Goal: Task Accomplishment & Management: Complete application form

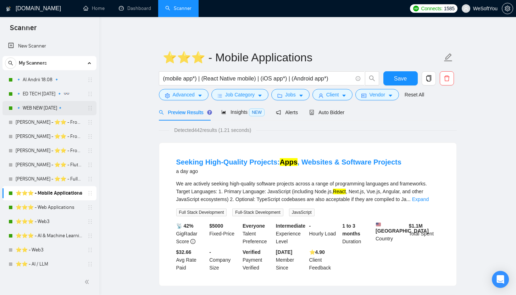
click at [54, 103] on link "🔹 WEB NEW [DATE]🔹" at bounding box center [49, 108] width 67 height 14
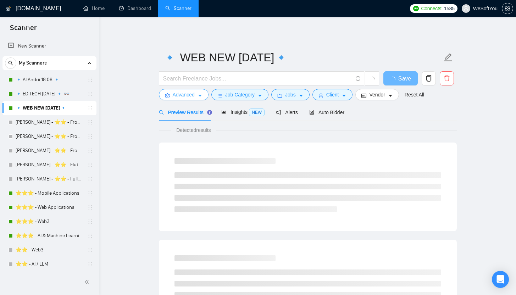
click at [192, 93] on span "Advanced" at bounding box center [184, 95] width 22 height 8
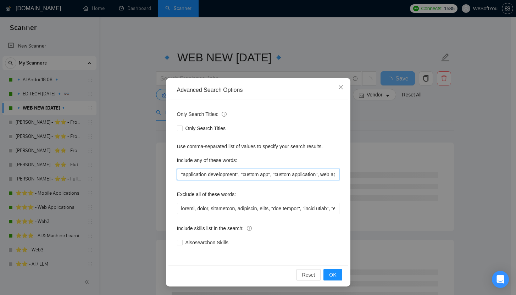
click at [240, 175] on input ""application development", "custom app", "custom application", web app", "web a…" at bounding box center [258, 174] width 162 height 11
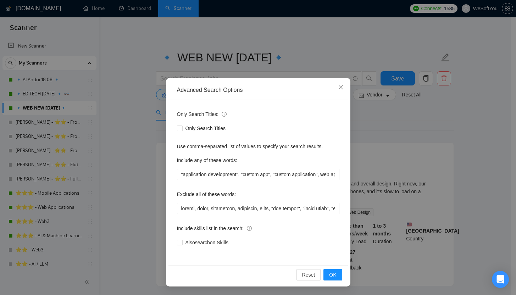
click at [151, 125] on div "Advanced Search Options Only Search Titles: Only Search Titles Use comma-separa…" at bounding box center [258, 147] width 516 height 295
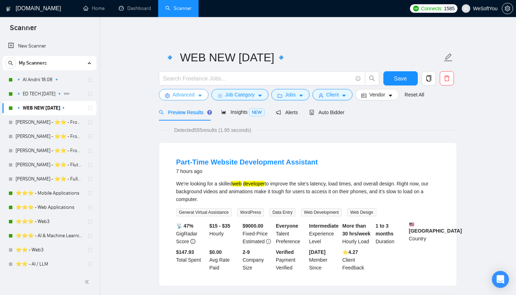
click at [184, 89] on button "Advanced" at bounding box center [184, 94] width 50 height 11
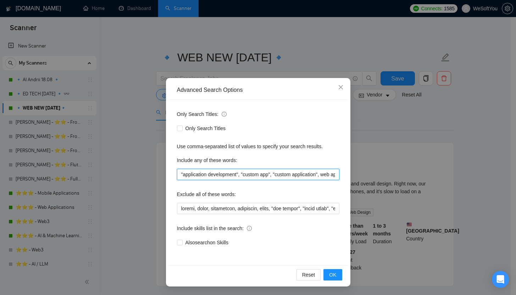
click at [237, 176] on input ""application development", "custom app", "custom application", web app", "web a…" at bounding box center [258, 174] width 162 height 11
click at [269, 165] on div "Include any of these words:" at bounding box center [258, 162] width 162 height 14
drag, startPoint x: 271, startPoint y: 174, endPoint x: 169, endPoint y: 175, distance: 102.1
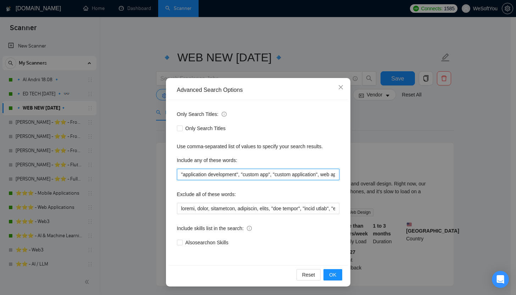
click at [169, 175] on div "Only Search Titles: Only Search Titles Use comma-separated list of values to sp…" at bounding box center [257, 182] width 179 height 165
click at [174, 177] on div "Only Search Titles: Only Search Titles Use comma-separated list of values to sp…" at bounding box center [257, 182] width 179 height 165
drag, startPoint x: 180, startPoint y: 174, endPoint x: 364, endPoint y: 179, distance: 184.7
click at [364, 179] on div "Advanced Search Options Only Search Titles: Only Search Titles Use comma-separa…" at bounding box center [258, 147] width 516 height 295
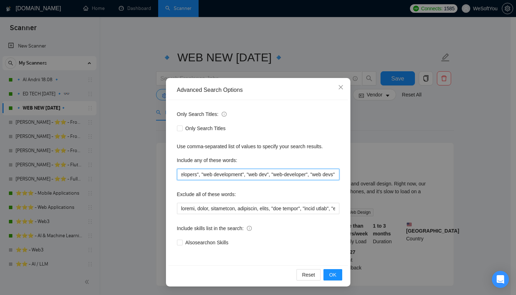
scroll to position [0, 0]
click at [151, 85] on div "Advanced Search Options Only Search Titles: Only Search Titles Use comma-separa…" at bounding box center [258, 147] width 516 height 295
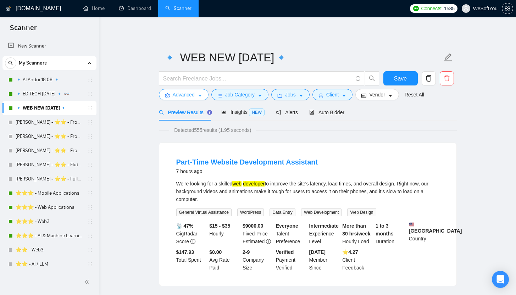
click at [195, 98] on button "Advanced" at bounding box center [184, 94] width 50 height 11
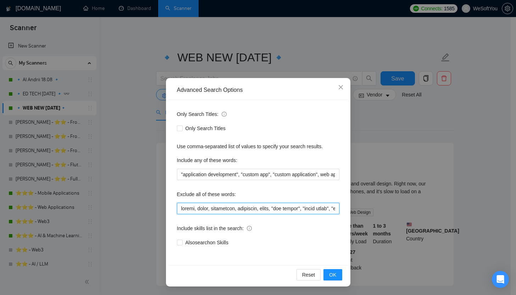
click at [185, 207] on input "text" at bounding box center [258, 208] width 162 height 11
click at [337, 85] on span "Close" at bounding box center [340, 87] width 19 height 19
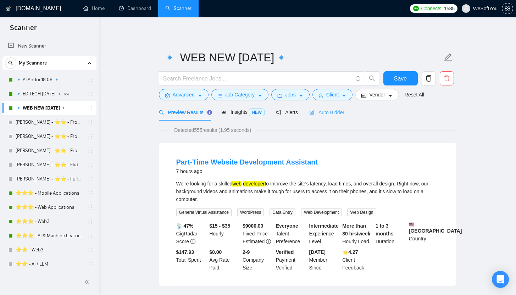
click at [344, 117] on div "Auto Bidder" at bounding box center [326, 112] width 35 height 17
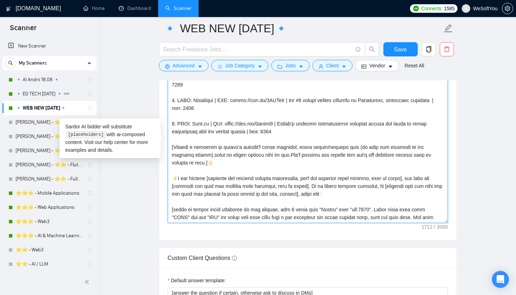
drag, startPoint x: 209, startPoint y: 218, endPoint x: 95, endPoint y: 54, distance: 200.0
click at [95, 54] on section "Scanner New Scanner My Scanners 🔹 AI Andrii 18.08 🔹 🔹 ED TECH 29.08.2025 🔹 👓 🔹 …" at bounding box center [258, 157] width 516 height 2018
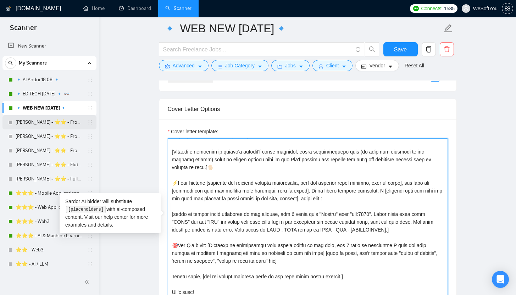
scroll to position [753, 0]
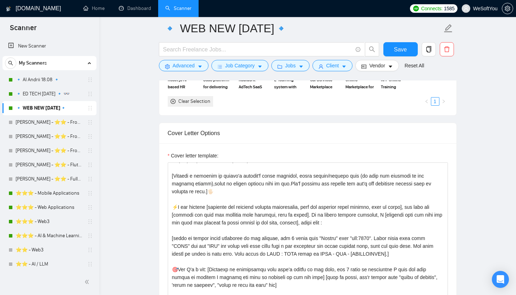
click at [47, 189] on link "⭐️⭐️⭐️ - Mobile Applications" at bounding box center [49, 193] width 67 height 14
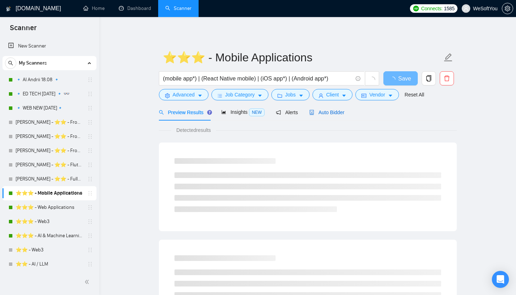
click at [324, 114] on span "Auto Bidder" at bounding box center [326, 113] width 35 height 6
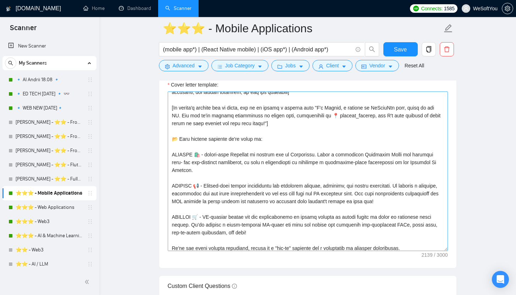
scroll to position [49, 0]
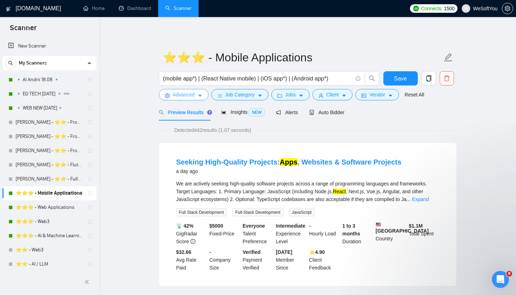
click at [194, 95] on span "Advanced" at bounding box center [184, 95] width 22 height 8
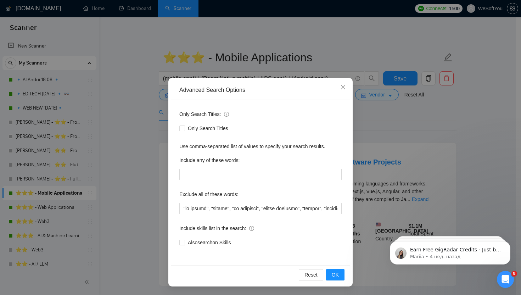
click at [278, 69] on div "Advanced Search Options Only Search Titles: Only Search Titles Use comma-separa…" at bounding box center [260, 147] width 521 height 295
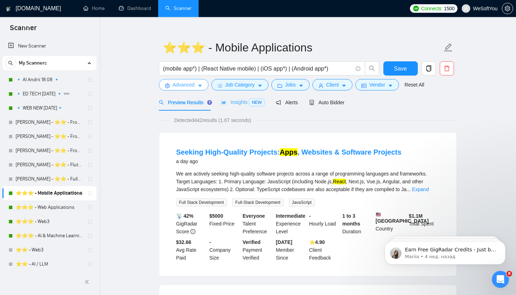
scroll to position [12, 0]
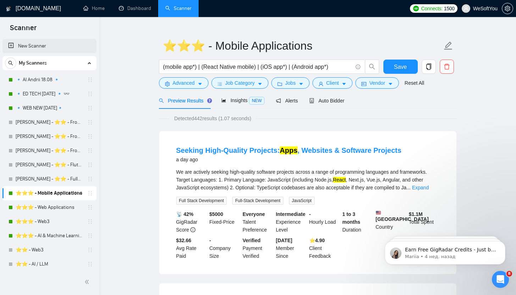
click at [50, 48] on link "New Scanner" at bounding box center [49, 46] width 83 height 14
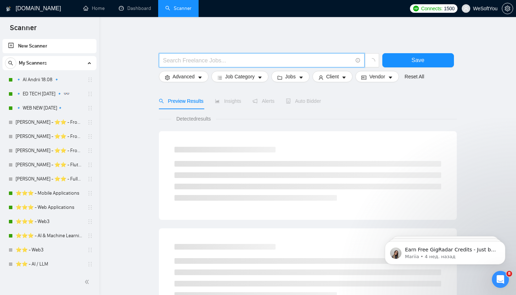
click at [204, 57] on input "text" at bounding box center [257, 60] width 189 height 9
type input "ь"
type input "m"
type input "mobile"
click at [437, 60] on button "Save" at bounding box center [418, 60] width 72 height 14
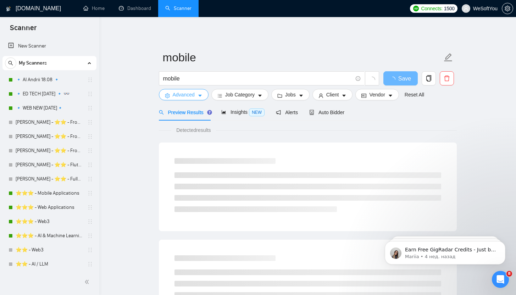
click at [201, 94] on icon "caret-down" at bounding box center [199, 95] width 5 height 5
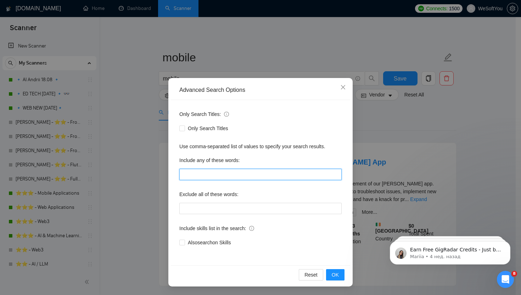
click at [245, 174] on input "text" at bounding box center [260, 174] width 162 height 11
paste input ""mobile app", "mobile apps", "mobile application", "mobile applications", "mobi…"
type input ""mobile app", "mobile apps", "mobile application", "mobile applications", "mobi…"
click at [251, 173] on input "text" at bounding box center [260, 174] width 162 height 11
paste input ""mobile app", "mobile apps", "mobile application", "mobile applications", "mobi…"
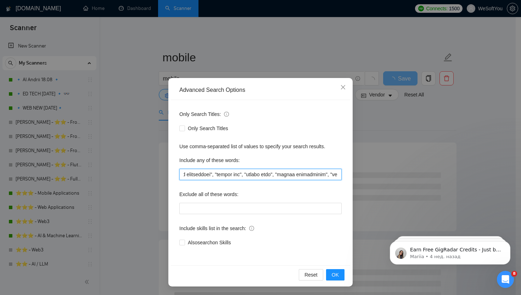
scroll to position [0, 2582]
drag, startPoint x: 285, startPoint y: 176, endPoint x: 198, endPoint y: 175, distance: 86.5
click at [197, 175] on input "text" at bounding box center [260, 174] width 162 height 11
click at [212, 174] on input "text" at bounding box center [260, 174] width 162 height 11
drag, startPoint x: 207, startPoint y: 175, endPoint x: 171, endPoint y: 176, distance: 35.8
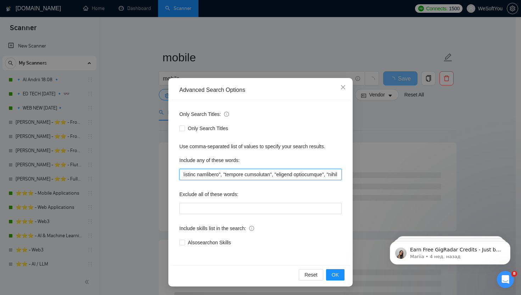
click at [171, 176] on div "Only Search Titles: Only Search Titles Use comma-separated list of values to sp…" at bounding box center [260, 182] width 179 height 165
click at [248, 174] on input "text" at bounding box center [260, 174] width 162 height 11
drag, startPoint x: 186, startPoint y: 175, endPoint x: 152, endPoint y: 175, distance: 33.3
click at [152, 175] on div "Advanced Search Options Only Search Titles: Only Search Titles Use comma-separa…" at bounding box center [260, 147] width 521 height 295
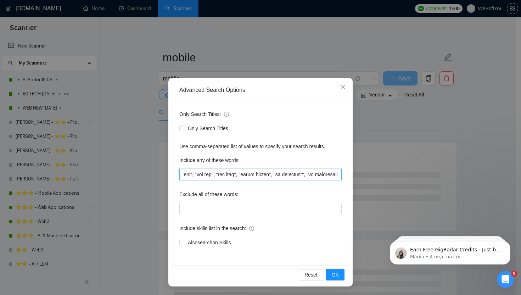
click at [253, 174] on input "text" at bounding box center [260, 174] width 162 height 11
drag, startPoint x: 243, startPoint y: 175, endPoint x: 171, endPoint y: 175, distance: 72.0
click at [171, 175] on div "Only Search Titles: Only Search Titles Use comma-separated list of values to sp…" at bounding box center [260, 182] width 179 height 165
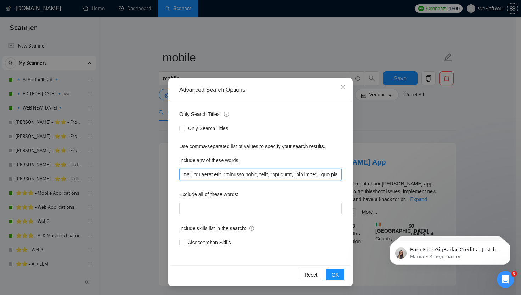
click at [240, 175] on input "text" at bounding box center [260, 174] width 162 height 11
drag, startPoint x: 236, startPoint y: 175, endPoint x: 177, endPoint y: 176, distance: 59.2
click at [177, 176] on div "Only Search Titles: Only Search Titles Use comma-separated list of values to sp…" at bounding box center [260, 182] width 179 height 165
type input ""mobile app", "mobile apps", "mobile application", "mobile applications", "mobi…"
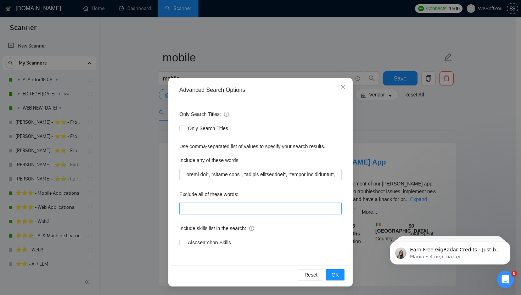
click at [249, 206] on input "text" at bounding box center [260, 208] width 162 height 11
paste input "framer, [PERSON_NAME], smartsuite, suitedash, suite, "crm expert", "voice agent…"
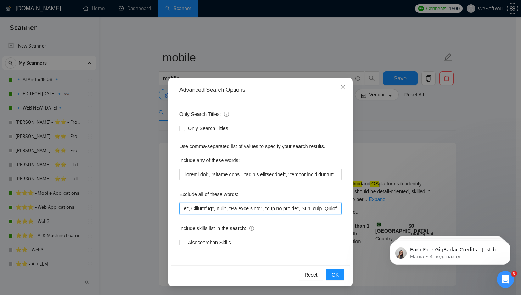
scroll to position [0, 8214]
drag, startPoint x: 319, startPoint y: 207, endPoint x: 418, endPoint y: 205, distance: 98.6
click at [418, 205] on div "Advanced Search Options Only Search Titles: Only Search Titles Use comma-separa…" at bounding box center [260, 147] width 521 height 295
click at [339, 209] on input "text" at bounding box center [260, 208] width 162 height 11
paste input ""logo", "logos", "logo design", "graphic design", "graphic designer", "drawing"…"
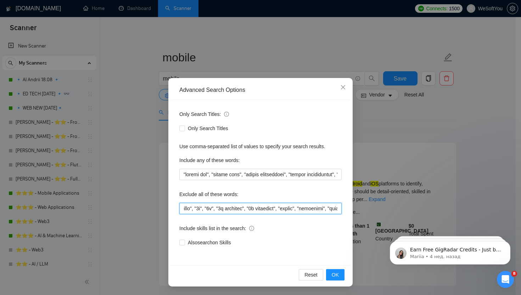
scroll to position [0, 12354]
type input "framer, [PERSON_NAME], smartsuite, suitedash, suite, "crm expert", "voice agent…"
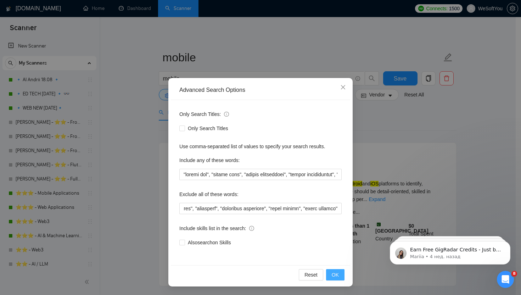
click at [334, 274] on span "OK" at bounding box center [335, 275] width 7 height 8
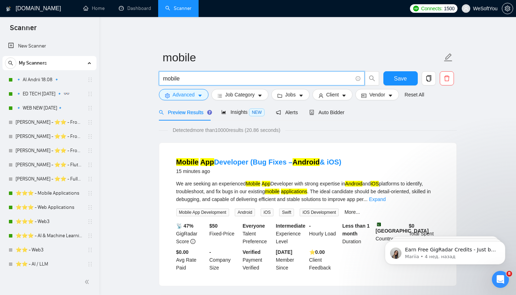
click at [223, 79] on input "mobile" at bounding box center [257, 78] width 189 height 9
click at [399, 79] on span "Save" at bounding box center [400, 78] width 13 height 9
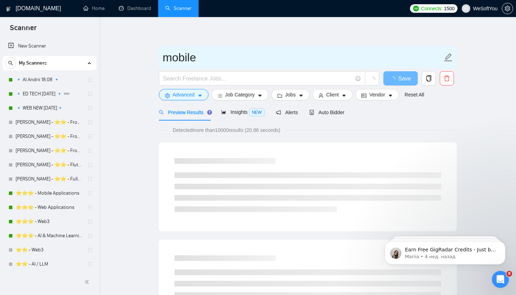
click at [203, 59] on input "mobile" at bounding box center [302, 58] width 279 height 18
click at [204, 59] on input "mobile" at bounding box center [302, 58] width 279 height 18
type input "Ь"
type input "m"
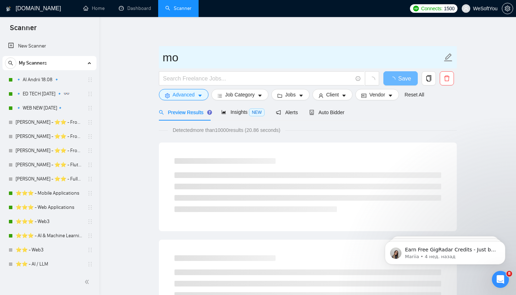
type input "m"
type input "MOBILE 14.09"
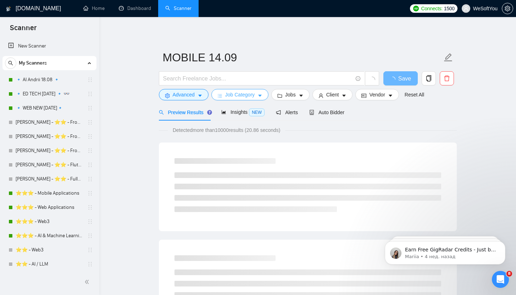
click at [248, 95] on span "Job Category" at bounding box center [239, 95] width 29 height 8
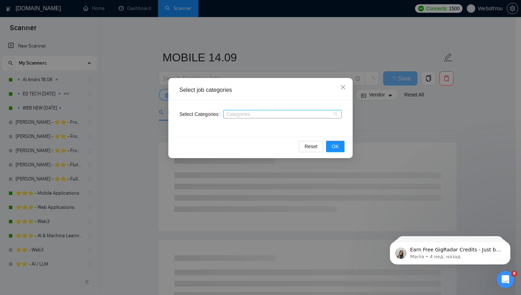
click at [266, 116] on div at bounding box center [279, 114] width 108 height 6
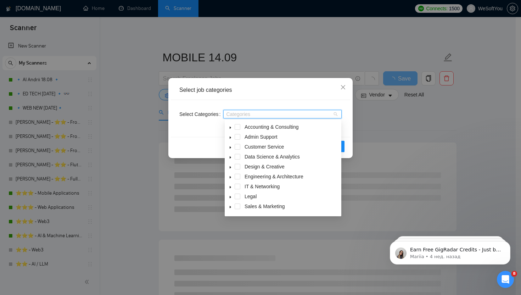
click at [237, 149] on span at bounding box center [238, 147] width 6 height 6
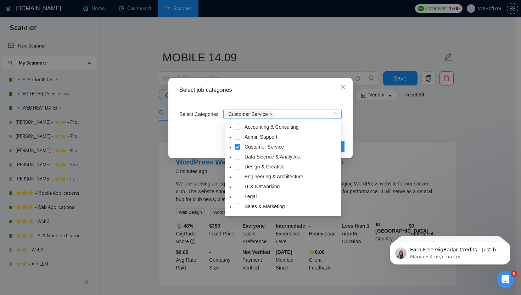
click at [238, 149] on span at bounding box center [238, 147] width 6 height 6
click at [240, 156] on span at bounding box center [238, 157] width 6 height 6
click at [240, 165] on span at bounding box center [238, 167] width 6 height 6
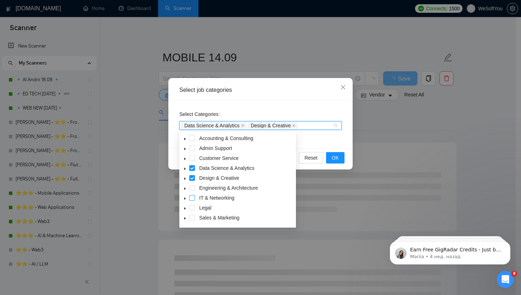
click at [194, 198] on span at bounding box center [192, 198] width 6 height 6
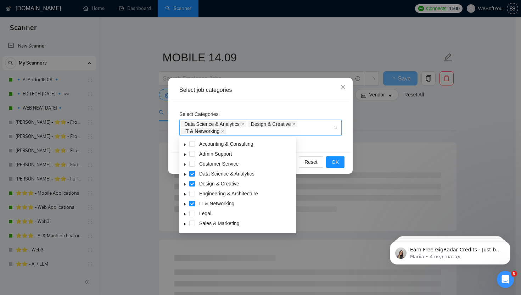
click at [186, 194] on icon "caret-down" at bounding box center [185, 194] width 4 height 4
click at [186, 194] on icon "caret-down" at bounding box center [185, 194] width 2 height 1
click at [187, 165] on span at bounding box center [185, 164] width 9 height 9
click at [188, 165] on span at bounding box center [185, 164] width 9 height 9
click at [187, 155] on span at bounding box center [185, 154] width 9 height 9
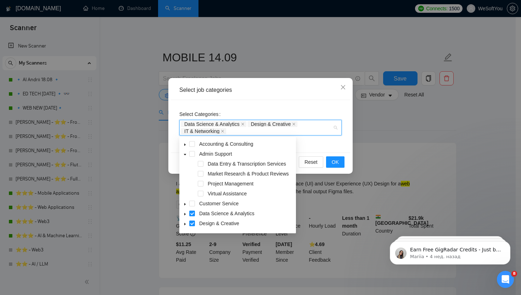
click at [184, 142] on span at bounding box center [185, 144] width 9 height 9
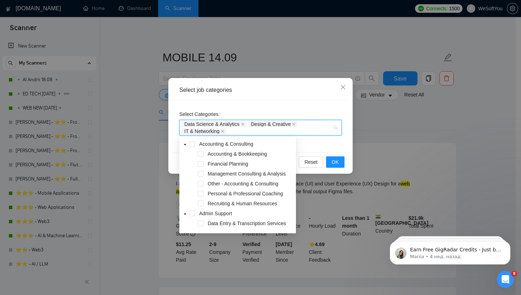
click at [185, 143] on icon "caret-down" at bounding box center [185, 145] width 4 height 4
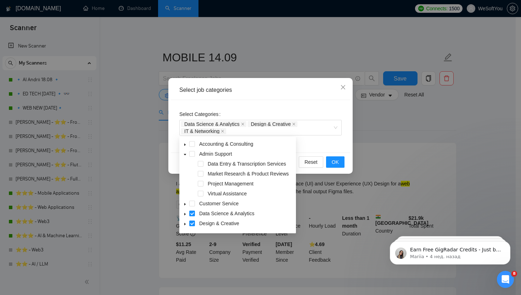
click at [317, 144] on div "Select Categories Data Science & Analytics Design & Creative IT & Networking" at bounding box center [260, 126] width 179 height 52
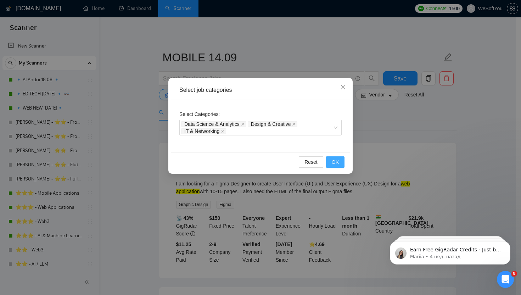
click at [332, 162] on span "OK" at bounding box center [335, 162] width 7 height 8
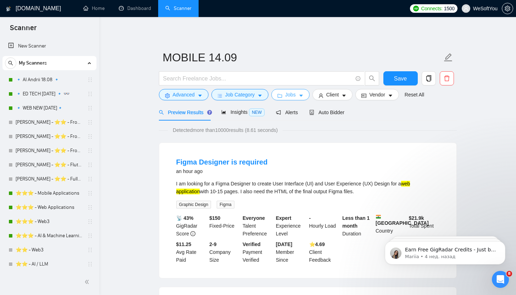
click at [303, 98] on icon "caret-down" at bounding box center [300, 95] width 5 height 5
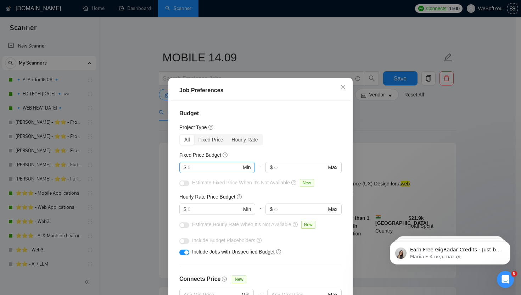
click at [206, 166] on input "text" at bounding box center [215, 167] width 54 height 8
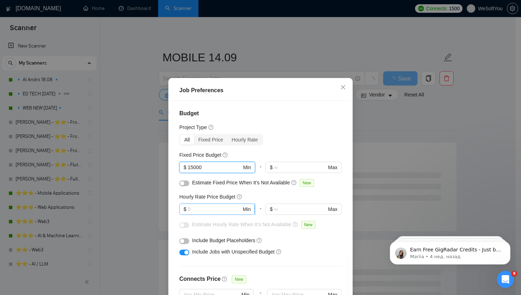
type input "15000"
click at [217, 209] on input "text" at bounding box center [215, 209] width 54 height 8
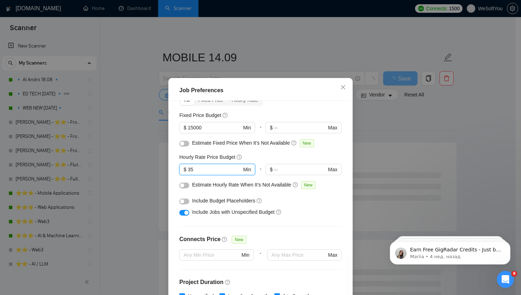
type input "35"
click at [183, 188] on button "button" at bounding box center [184, 186] width 10 height 6
click at [180, 146] on div at bounding box center [184, 143] width 10 height 8
click at [180, 141] on div "button" at bounding box center [182, 143] width 4 height 4
click at [184, 202] on button "button" at bounding box center [184, 202] width 10 height 6
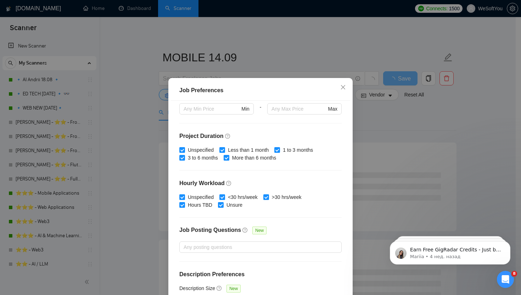
scroll to position [193, 0]
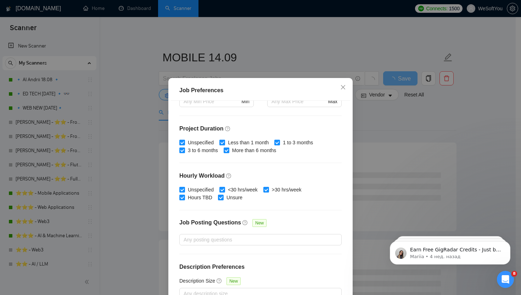
click at [228, 140] on span "Less than 1 month" at bounding box center [248, 143] width 46 height 8
click at [224, 140] on input "Less than 1 month" at bounding box center [221, 142] width 5 height 5
checkbox input "false"
click at [232, 191] on span "<30 hrs/week" at bounding box center [242, 190] width 35 height 8
click at [224, 191] on input "<30 hrs/week" at bounding box center [221, 189] width 5 height 5
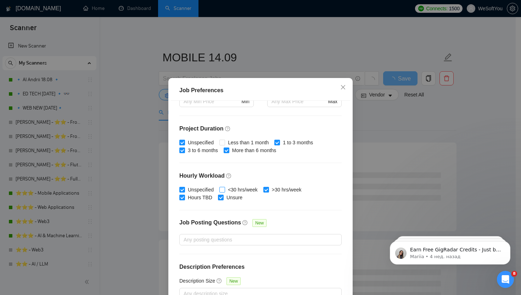
click at [232, 191] on span "<30 hrs/week" at bounding box center [242, 190] width 35 height 8
click at [224, 191] on input "<30 hrs/week" at bounding box center [221, 189] width 5 height 5
click at [227, 192] on span "<30 hrs/week" at bounding box center [242, 190] width 35 height 8
click at [224, 192] on input "<30 hrs/week" at bounding box center [221, 189] width 5 height 5
click at [230, 190] on span "<30 hrs/week" at bounding box center [242, 190] width 35 height 8
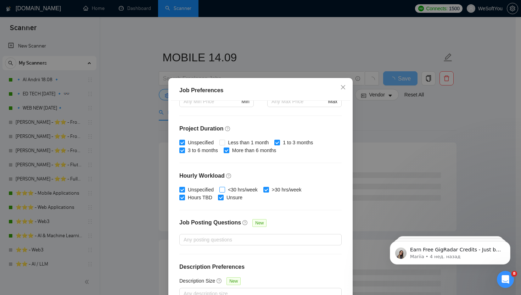
click at [224, 190] on input "<30 hrs/week" at bounding box center [221, 189] width 5 height 5
checkbox input "true"
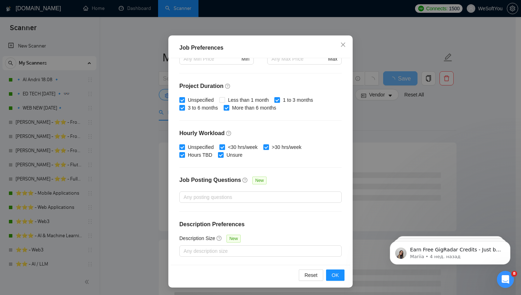
scroll to position [43, 0]
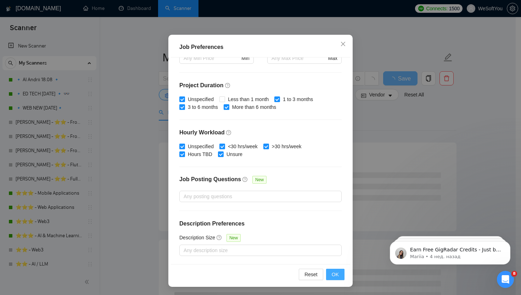
click at [333, 275] on span "OK" at bounding box center [335, 274] width 7 height 8
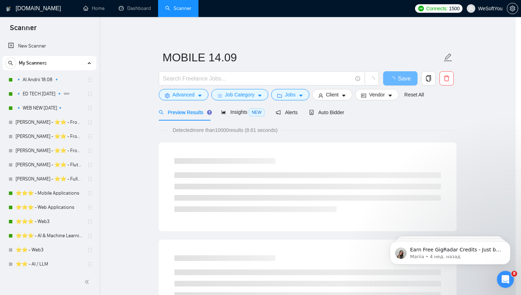
scroll to position [8, 0]
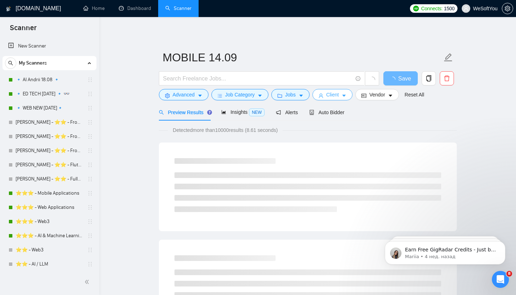
click at [318, 96] on button "Client" at bounding box center [332, 94] width 40 height 11
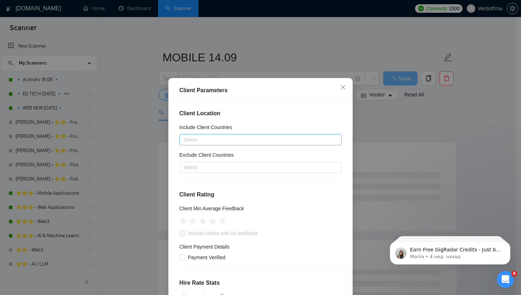
click at [237, 140] on div at bounding box center [257, 139] width 152 height 9
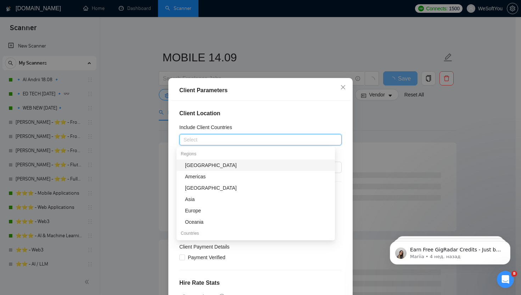
click at [171, 161] on div "Client Location Include Client Countries Select Exclude Client Countries Select…" at bounding box center [260, 204] width 179 height 206
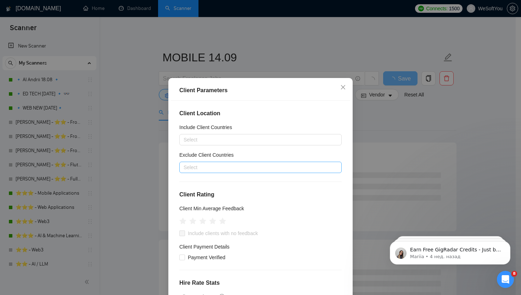
click at [198, 165] on div at bounding box center [257, 167] width 152 height 9
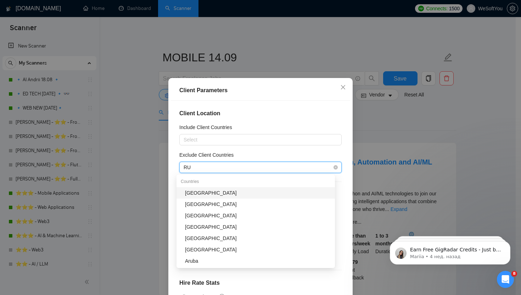
type input "RUS"
click at [198, 190] on div "[GEOGRAPHIC_DATA]" at bounding box center [258, 193] width 146 height 8
type input "IND"
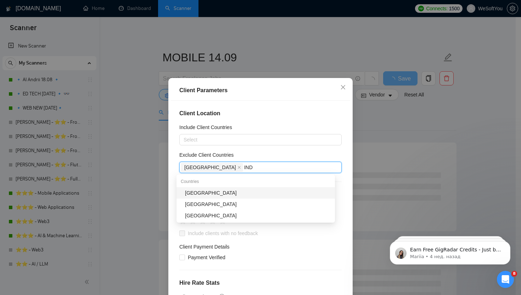
click at [202, 194] on div "[GEOGRAPHIC_DATA]" at bounding box center [258, 193] width 146 height 8
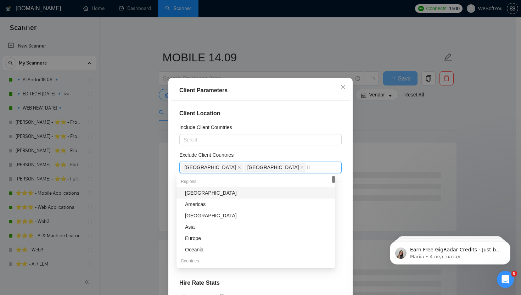
type input "IND"
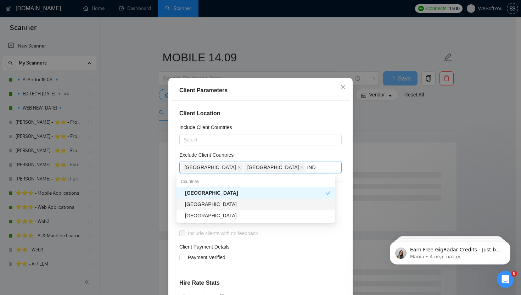
click at [204, 204] on div "[GEOGRAPHIC_DATA]" at bounding box center [258, 204] width 146 height 8
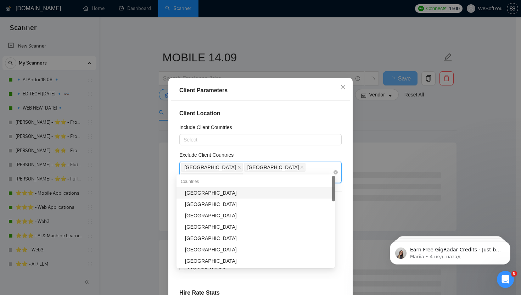
type input "PAK"
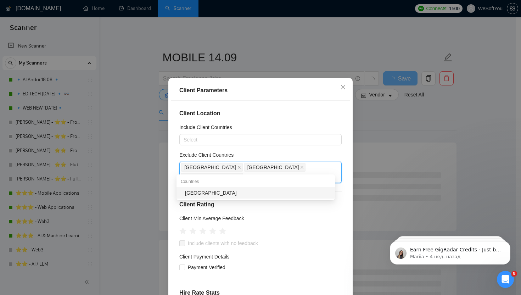
click at [230, 189] on div "[GEOGRAPHIC_DATA]" at bounding box center [256, 192] width 158 height 11
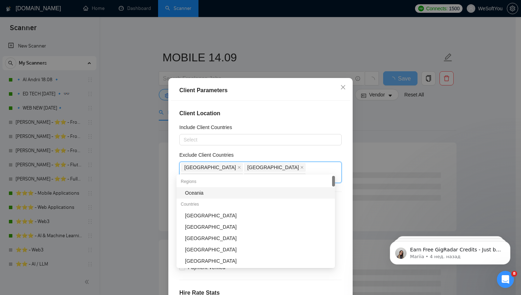
type input "NIG"
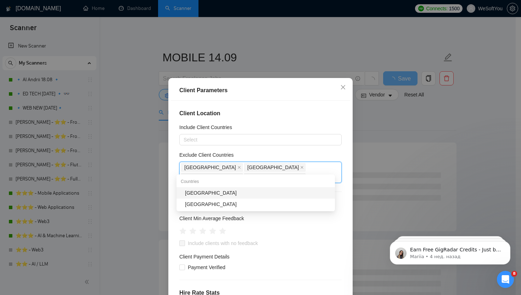
click at [222, 192] on div "[GEOGRAPHIC_DATA]" at bounding box center [258, 193] width 146 height 8
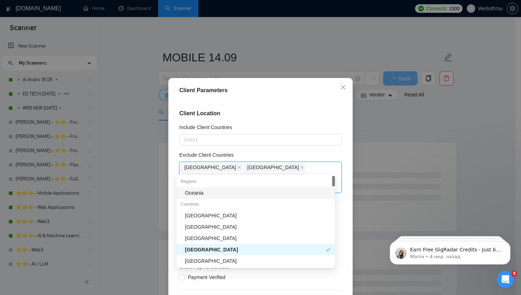
type input "NIG"
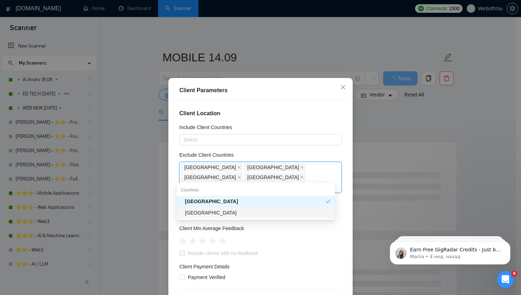
click at [211, 209] on div "[GEOGRAPHIC_DATA]" at bounding box center [258, 213] width 146 height 8
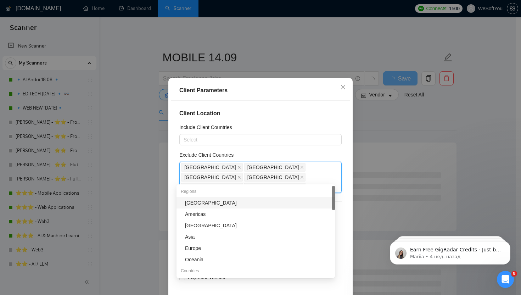
type input "EGY"
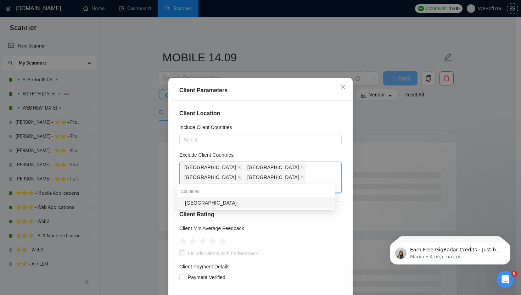
click at [206, 203] on div "[GEOGRAPHIC_DATA]" at bounding box center [258, 203] width 146 height 8
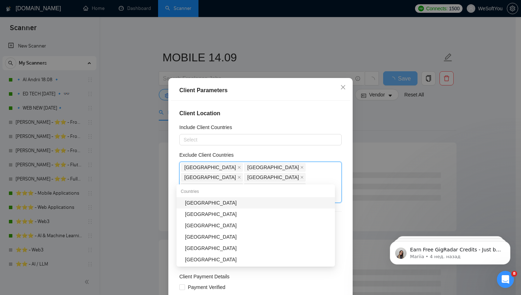
type input "BEL"
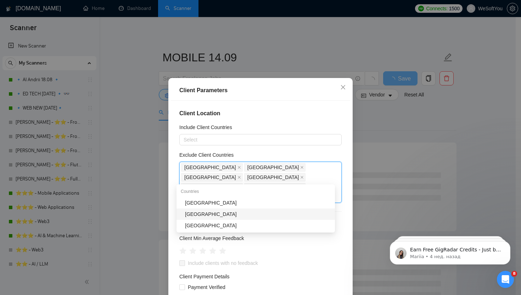
click at [201, 214] on div "[GEOGRAPHIC_DATA]" at bounding box center [258, 214] width 146 height 8
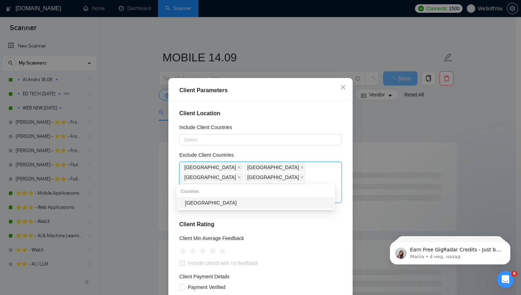
type input "UKR"
click at [198, 204] on div "[GEOGRAPHIC_DATA]" at bounding box center [258, 203] width 146 height 8
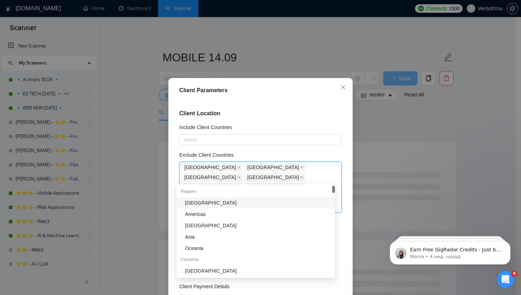
type input "AS"
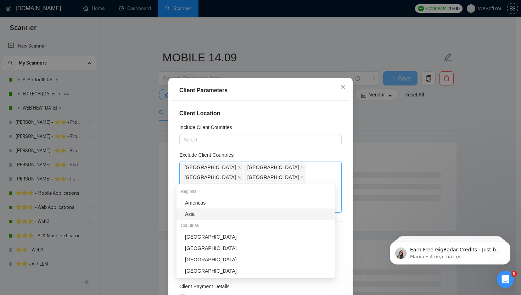
click at [242, 218] on div "Asia" at bounding box center [258, 214] width 146 height 8
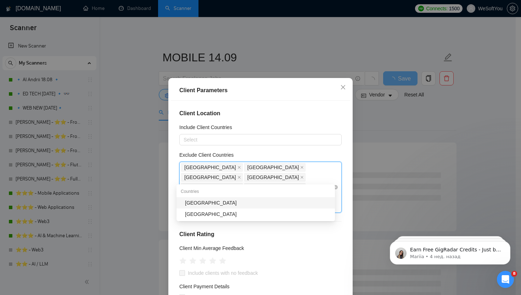
type input "KON"
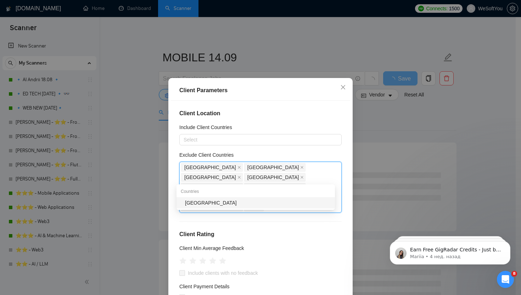
click at [270, 199] on div "[GEOGRAPHIC_DATA]" at bounding box center [258, 203] width 146 height 8
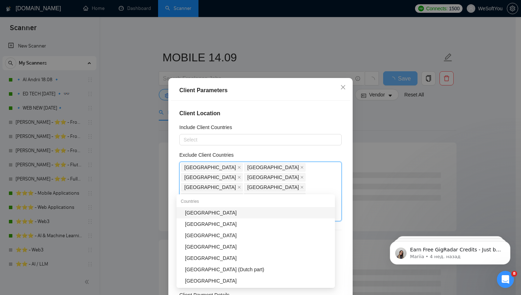
type input "CHI"
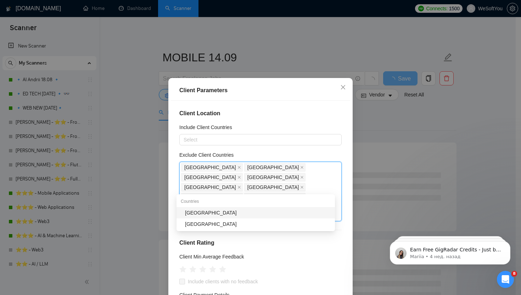
click at [253, 212] on div "[GEOGRAPHIC_DATA]" at bounding box center [258, 213] width 146 height 8
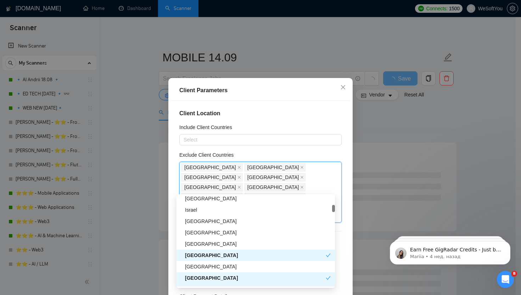
scroll to position [208, 0]
click at [225, 231] on div "[GEOGRAPHIC_DATA]" at bounding box center [258, 232] width 146 height 8
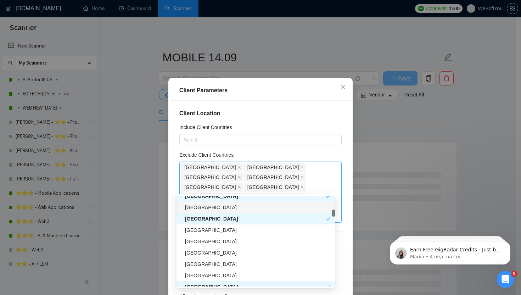
scroll to position [324, 0]
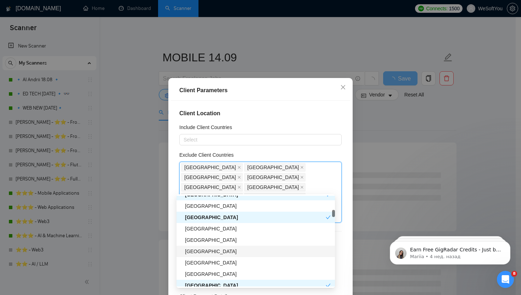
click at [206, 252] on div "[GEOGRAPHIC_DATA]" at bounding box center [258, 251] width 146 height 8
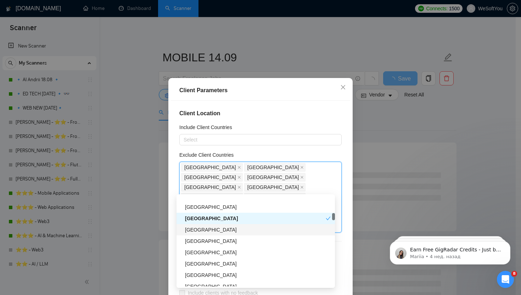
scroll to position [404, 0]
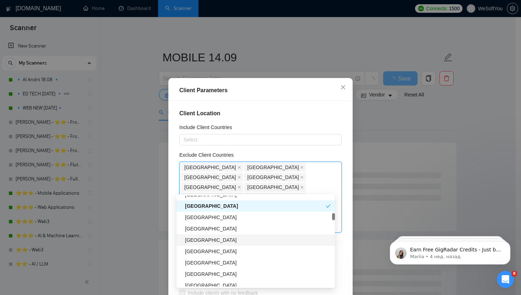
click at [223, 237] on div "[GEOGRAPHIC_DATA]" at bounding box center [258, 240] width 146 height 8
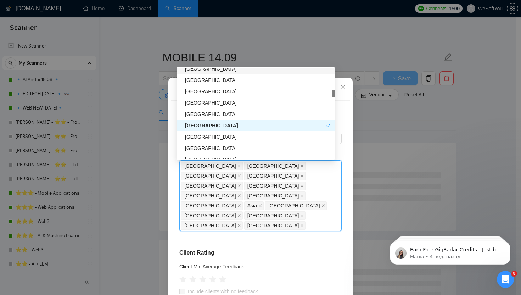
scroll to position [525, 0]
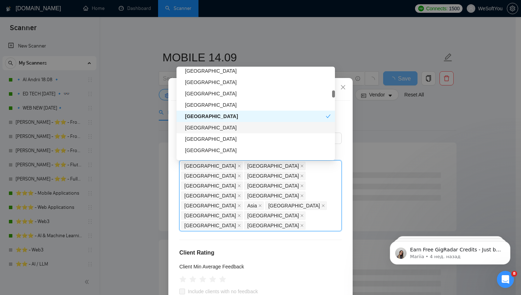
click at [224, 127] on div "[GEOGRAPHIC_DATA]" at bounding box center [258, 128] width 146 height 8
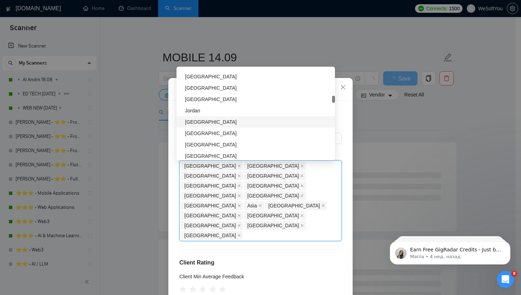
scroll to position [645, 0]
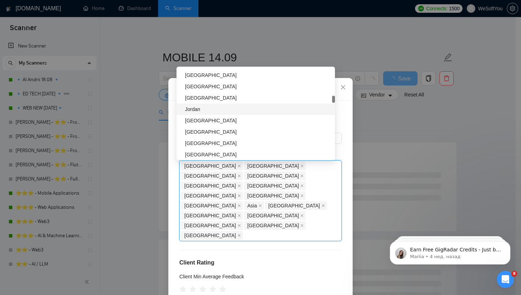
click at [224, 106] on div "Jordan" at bounding box center [258, 109] width 146 height 8
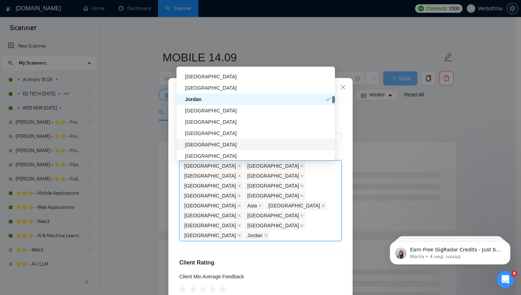
click at [223, 145] on div "[GEOGRAPHIC_DATA]" at bounding box center [258, 145] width 146 height 8
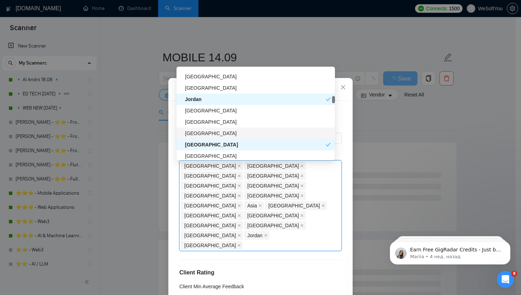
scroll to position [664, 0]
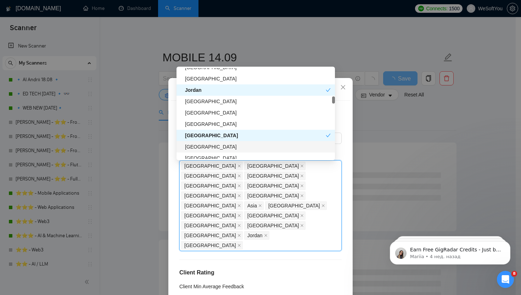
click at [229, 146] on div "[GEOGRAPHIC_DATA]" at bounding box center [258, 147] width 146 height 8
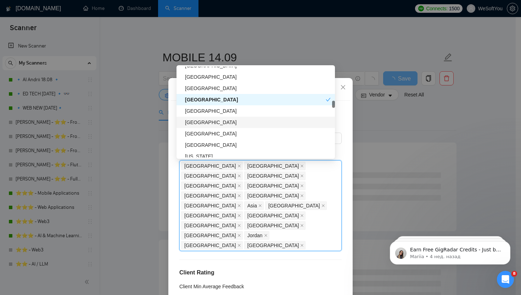
scroll to position [818, 0]
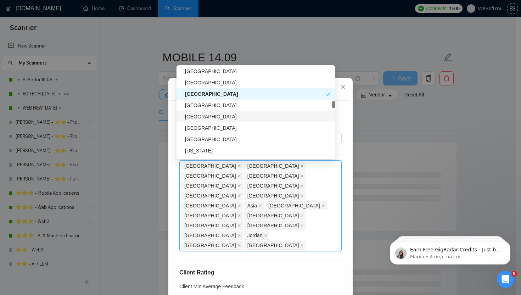
click at [228, 116] on div "[GEOGRAPHIC_DATA]" at bounding box center [258, 117] width 146 height 8
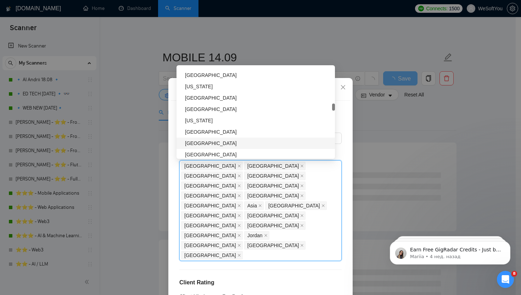
click at [219, 144] on div "[GEOGRAPHIC_DATA]" at bounding box center [258, 143] width 146 height 8
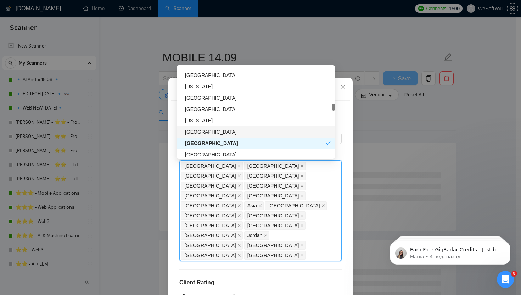
scroll to position [932, 0]
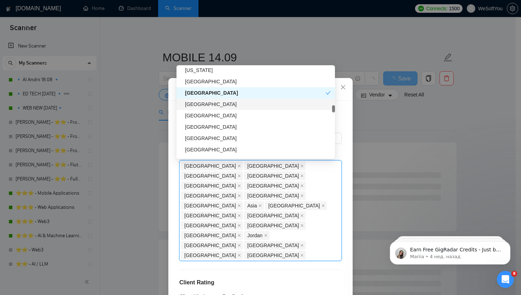
click at [233, 102] on div "[GEOGRAPHIC_DATA]" at bounding box center [258, 104] width 146 height 8
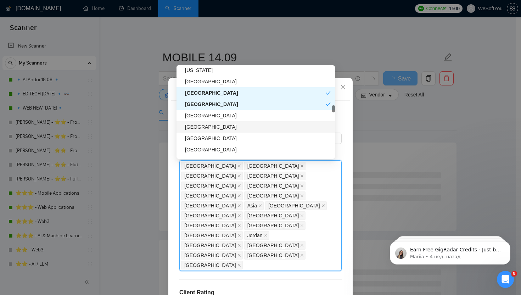
scroll to position [941, 0]
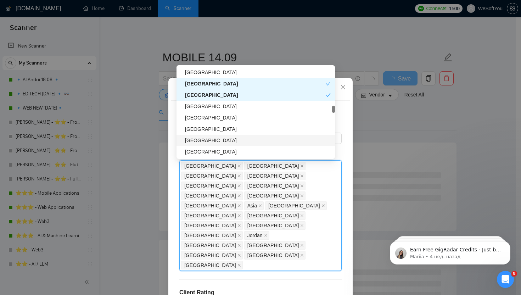
click at [235, 139] on div "[GEOGRAPHIC_DATA]" at bounding box center [258, 140] width 146 height 8
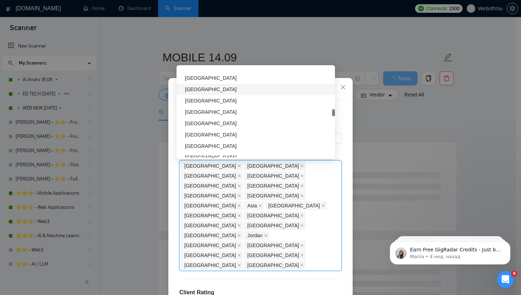
scroll to position [1025, 0]
click at [237, 127] on div "[GEOGRAPHIC_DATA]" at bounding box center [258, 125] width 146 height 8
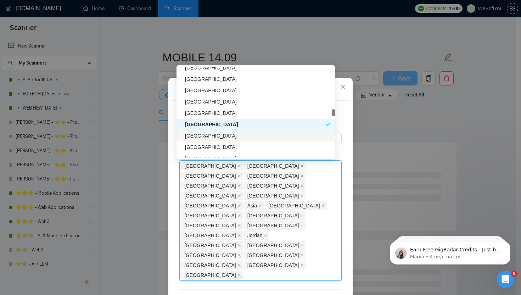
click at [243, 136] on div "[GEOGRAPHIC_DATA]" at bounding box center [258, 136] width 146 height 8
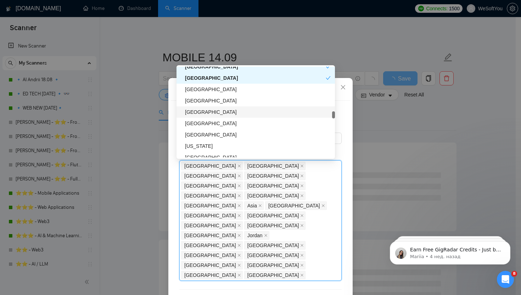
scroll to position [1085, 0]
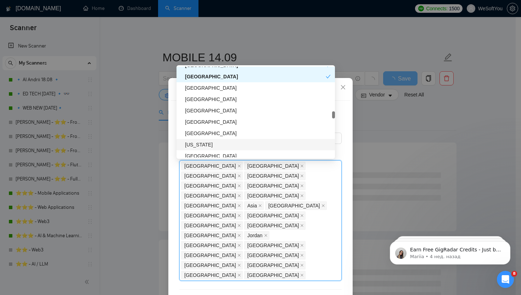
click at [252, 144] on div "[US_STATE]" at bounding box center [258, 145] width 146 height 8
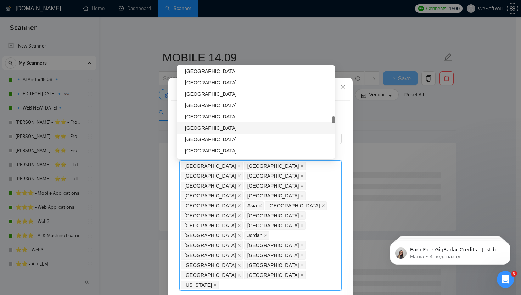
scroll to position [1224, 0]
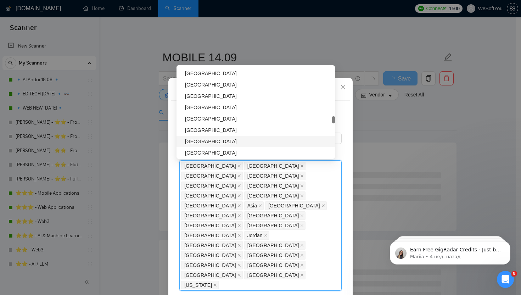
click at [244, 141] on div "[GEOGRAPHIC_DATA]" at bounding box center [258, 142] width 146 height 8
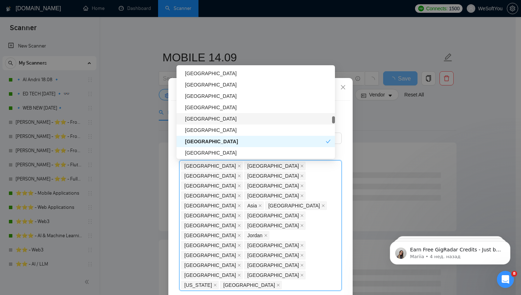
click at [228, 127] on div "[GEOGRAPHIC_DATA]" at bounding box center [258, 130] width 146 height 8
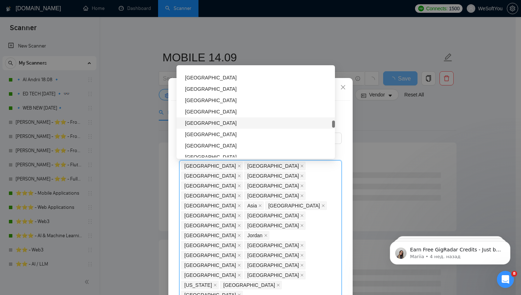
scroll to position [1354, 0]
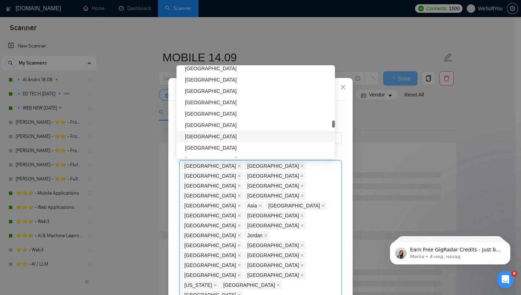
click at [240, 132] on div "[GEOGRAPHIC_DATA]" at bounding box center [256, 136] width 158 height 11
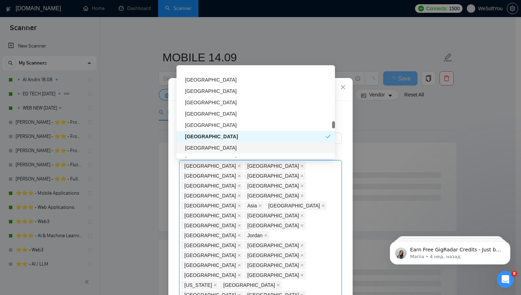
scroll to position [1365, 0]
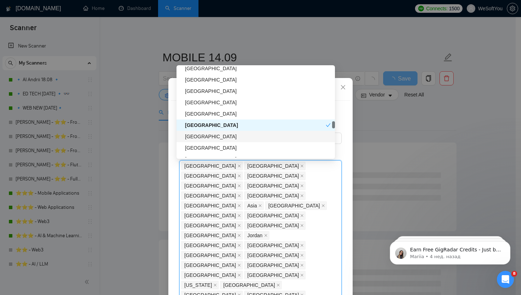
click at [250, 132] on div "[GEOGRAPHIC_DATA]" at bounding box center [256, 136] width 158 height 11
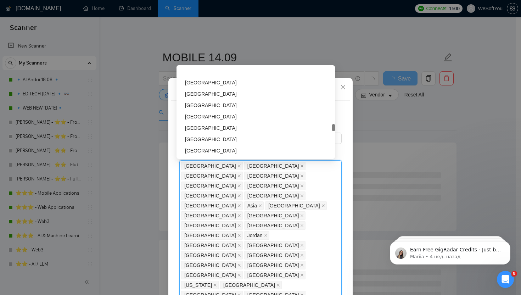
scroll to position [1453, 0]
click at [266, 129] on div "[GEOGRAPHIC_DATA]" at bounding box center [258, 128] width 146 height 8
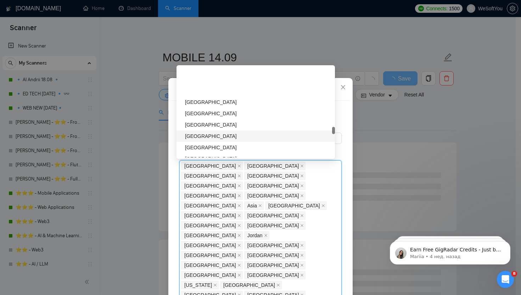
scroll to position [1529, 0]
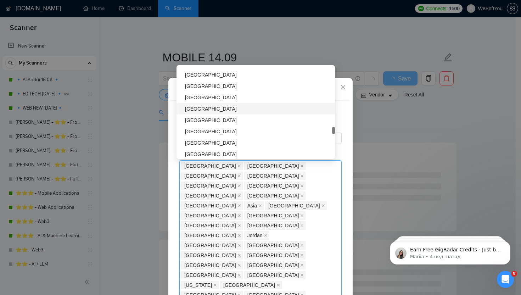
click at [245, 110] on div "[GEOGRAPHIC_DATA]" at bounding box center [258, 109] width 146 height 8
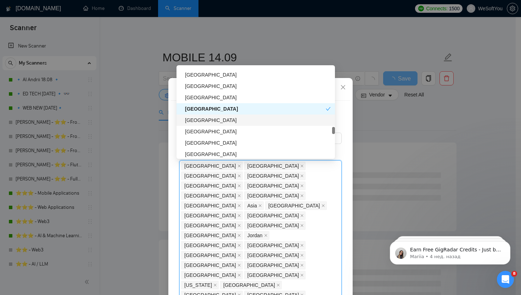
click at [240, 121] on div "[GEOGRAPHIC_DATA]" at bounding box center [258, 120] width 146 height 8
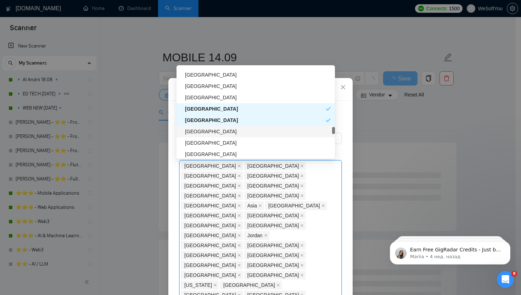
scroll to position [1538, 0]
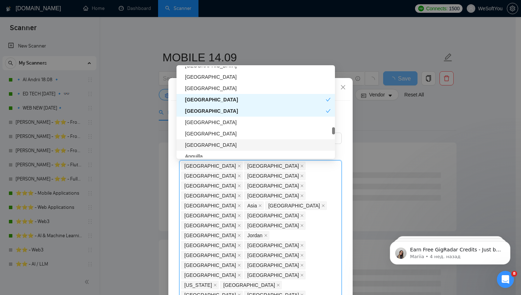
click at [225, 140] on div "[GEOGRAPHIC_DATA]" at bounding box center [256, 144] width 158 height 11
click at [285, 254] on div "Client Location Include Client Countries Select Exclude Client Countries [GEOGR…" at bounding box center [260, 204] width 179 height 206
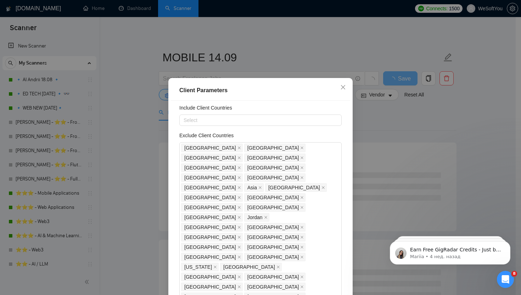
scroll to position [38, 0]
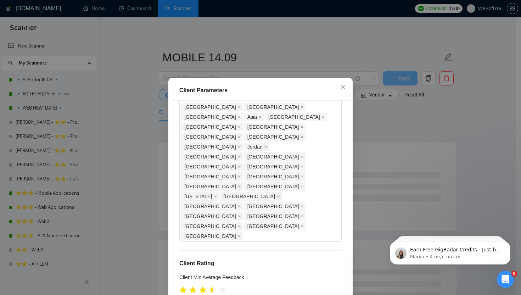
checkbox input "true"
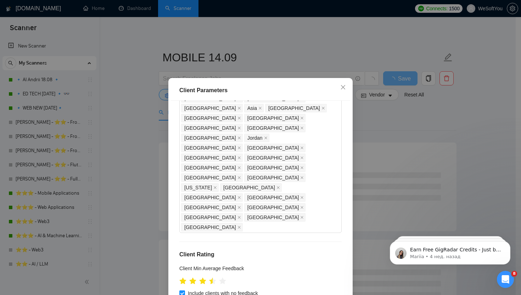
scroll to position [101, 0]
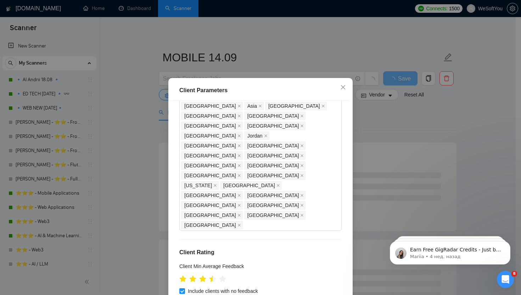
checkbox input "true"
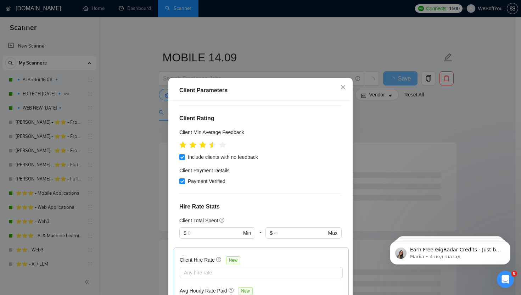
scroll to position [305, 0]
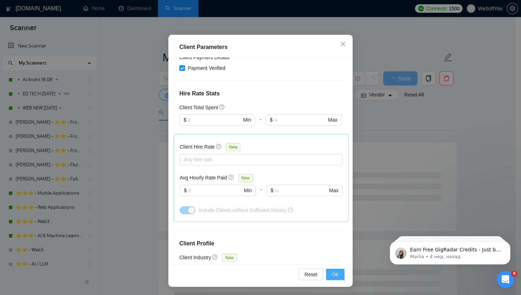
click at [333, 271] on span "OK" at bounding box center [335, 274] width 7 height 8
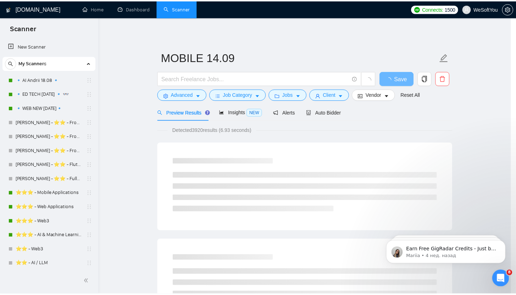
scroll to position [8, 0]
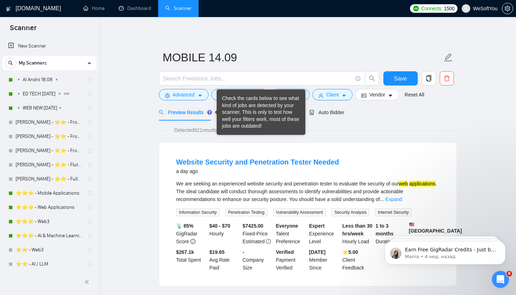
click at [215, 112] on div at bounding box center [216, 113] width 3 height 6
click at [370, 127] on div "Detected 921 results (3.15 seconds)" at bounding box center [308, 130] width 298 height 8
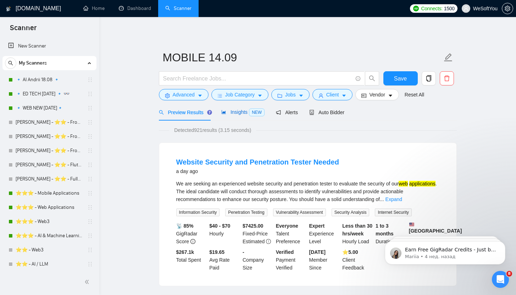
click at [237, 115] on div "Insights NEW" at bounding box center [242, 112] width 43 height 8
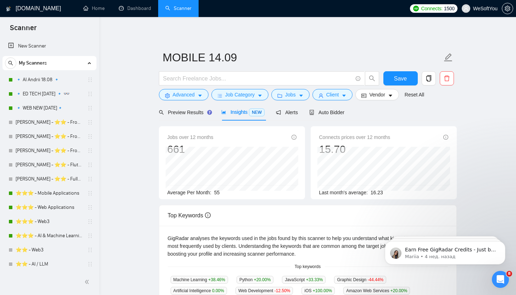
click at [301, 112] on div "Preview Results Insights NEW Alerts Auto Bidder" at bounding box center [252, 112] width 186 height 17
click at [297, 113] on span "Alerts" at bounding box center [287, 113] width 22 height 6
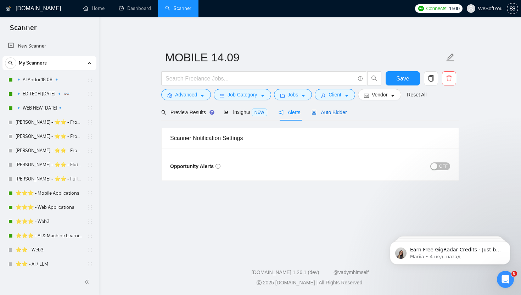
click at [320, 113] on span "Auto Bidder" at bounding box center [329, 113] width 35 height 6
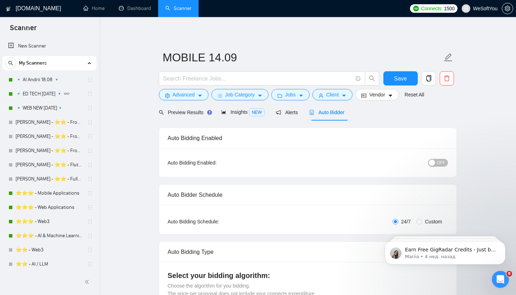
click at [439, 165] on span "OFF" at bounding box center [441, 163] width 9 height 8
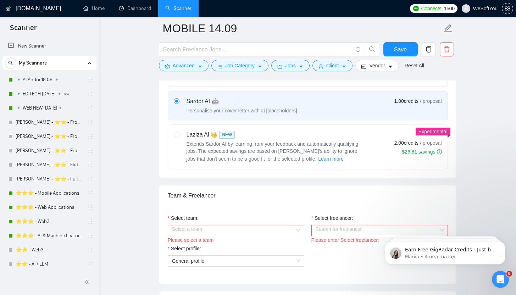
scroll to position [346, 0]
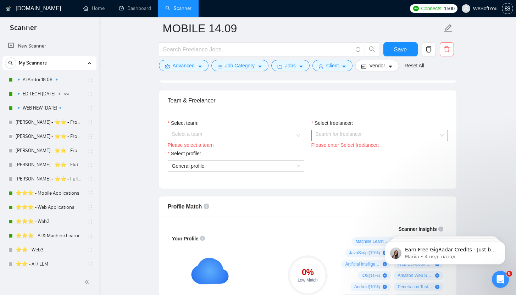
click at [331, 132] on input "Select freelancer:" at bounding box center [376, 135] width 123 height 11
type input "и"
type input "bohd"
click at [264, 131] on input "Select team:" at bounding box center [233, 135] width 123 height 11
click at [230, 153] on div "WeSoftYou 🏆 Multi-awarded Design & Development Agency" at bounding box center [235, 149] width 136 height 11
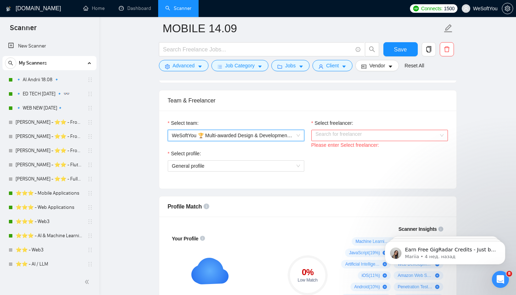
click at [359, 139] on input "Select freelancer:" at bounding box center [376, 135] width 123 height 11
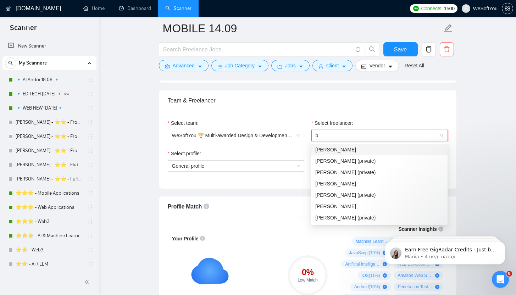
type input "bo"
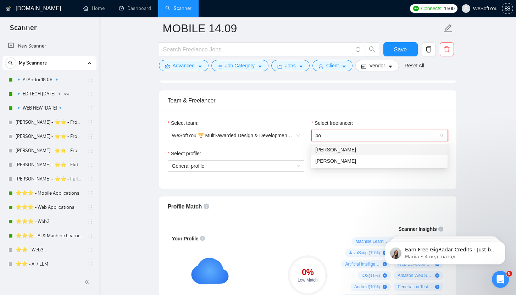
click at [369, 146] on div "[PERSON_NAME]" at bounding box center [379, 150] width 128 height 8
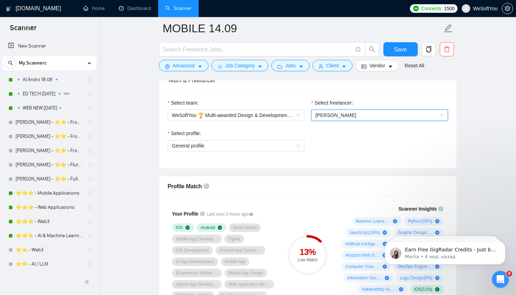
scroll to position [369, 0]
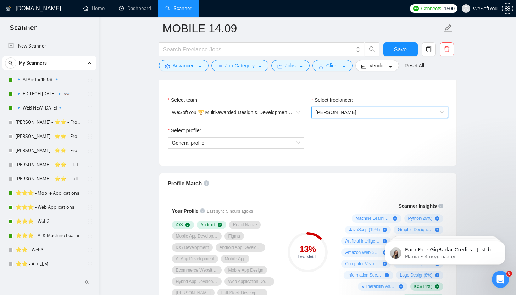
click at [234, 149] on div "Select profile: General profile" at bounding box center [236, 142] width 144 height 30
click at [230, 142] on span "General profile" at bounding box center [236, 143] width 128 height 11
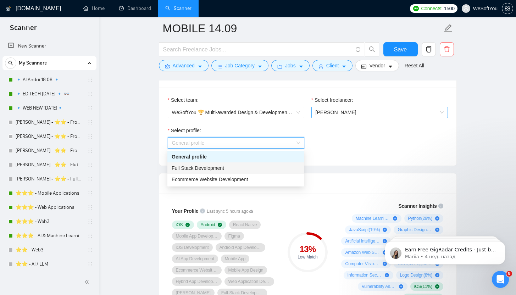
click at [350, 116] on span "[PERSON_NAME]" at bounding box center [379, 112] width 128 height 11
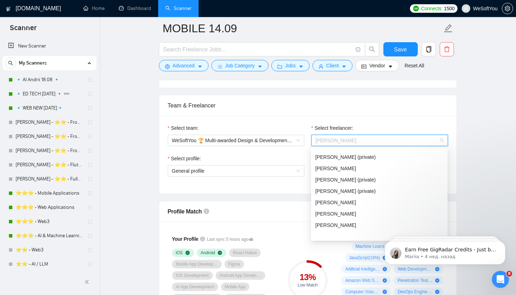
scroll to position [238, 0]
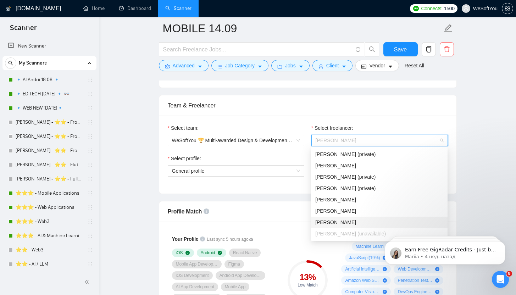
click at [369, 222] on div "[PERSON_NAME]" at bounding box center [379, 222] width 128 height 8
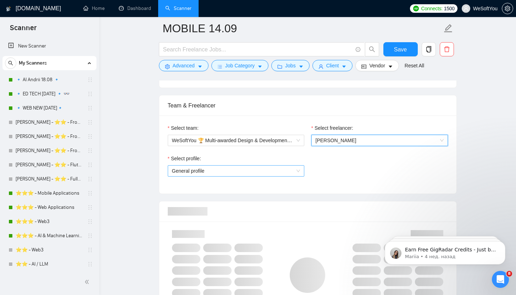
click at [261, 168] on span "General profile" at bounding box center [236, 171] width 128 height 11
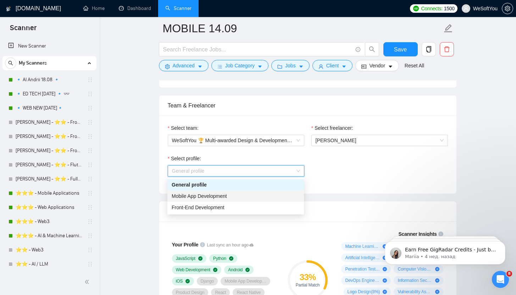
click at [239, 196] on div "Mobile App Development" at bounding box center [236, 196] width 128 height 8
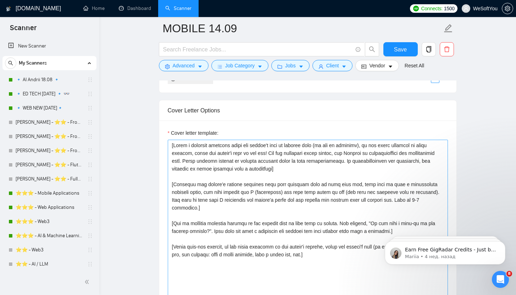
scroll to position [823, 0]
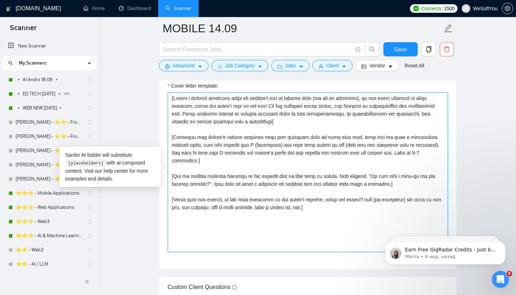
drag, startPoint x: 340, startPoint y: 206, endPoint x: 144, endPoint y: 82, distance: 232.1
click at [144, 82] on main "MOBILE 14.09 Save Advanced Job Category Jobs Client Vendor Reset All Preview Re…" at bounding box center [308, 172] width 394 height 1935
paste textarea "Loremi= 2. DOLO: Sitam | CON: adipi://eli.se/4DOeiuS | T inc-utla etdolor magna…"
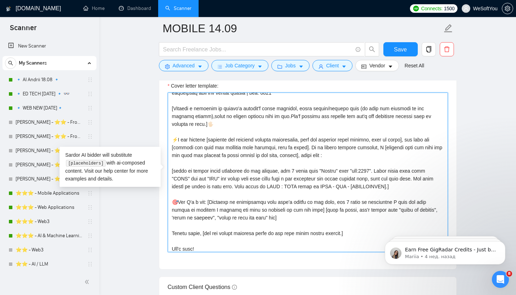
scroll to position [69, 0]
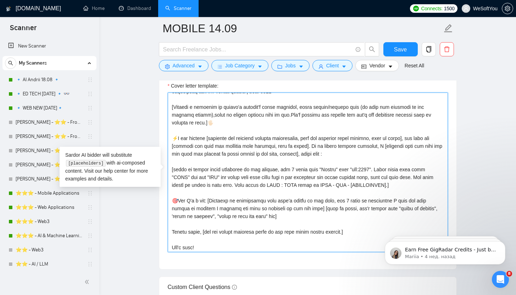
click at [188, 241] on textarea "Cover letter template:" at bounding box center [308, 173] width 280 height 160
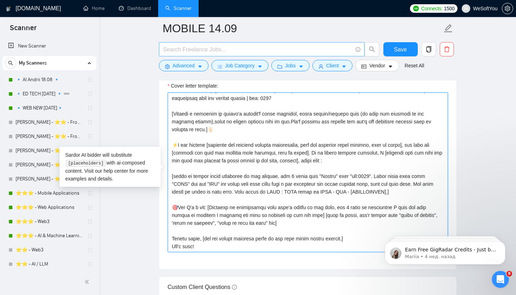
scroll to position [62, 0]
type textarea "[Loremi= 7. DOLO: Sitam | CON: adipi://eli.se/6DOeiuS | T inc-utla etdolor magn…"
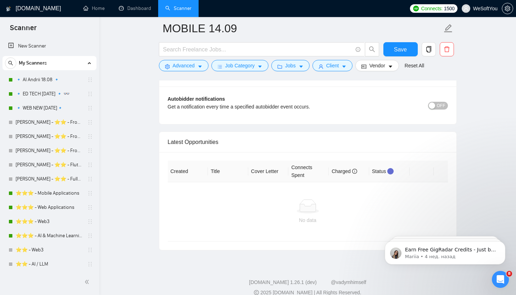
scroll to position [1722, 0]
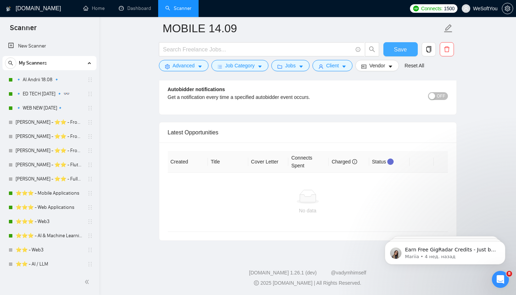
click at [392, 50] on button "Save" at bounding box center [400, 49] width 34 height 14
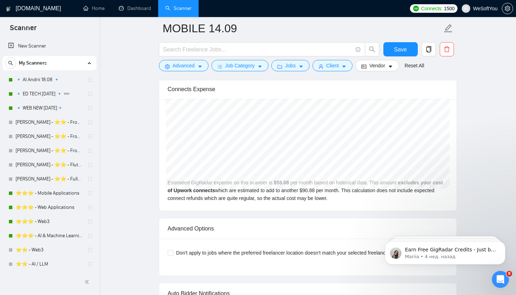
scroll to position [1481, 0]
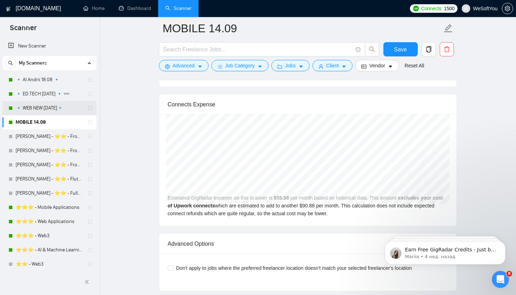
click at [54, 112] on link "🔹 WEB NEW [DATE]🔹" at bounding box center [49, 108] width 67 height 14
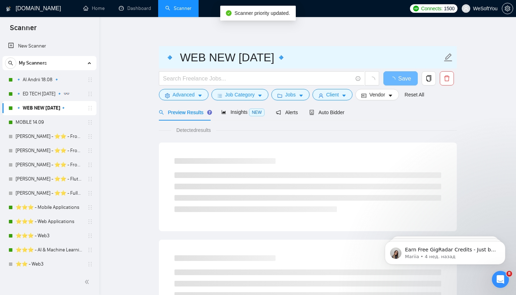
drag, startPoint x: 173, startPoint y: 56, endPoint x: 166, endPoint y: 55, distance: 7.2
click at [166, 55] on input "🔹 WEB NEW [DATE]🔹" at bounding box center [302, 58] width 279 height 18
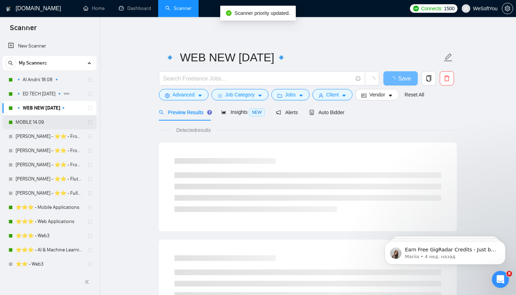
click at [44, 124] on link "MOBILE 14.09" at bounding box center [49, 122] width 67 height 14
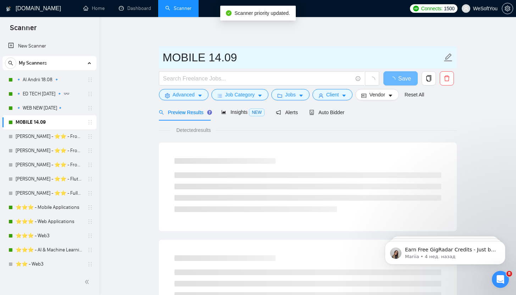
click at [249, 61] on input "MOBILE 14.09" at bounding box center [302, 58] width 279 height 18
paste input "🔹"
click at [163, 56] on input "MOBILE 14.09 🔹" at bounding box center [302, 58] width 279 height 18
paste input "🔹"
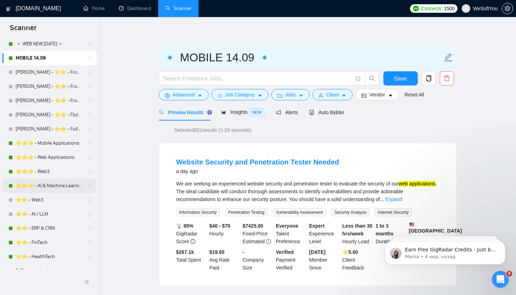
scroll to position [66, 0]
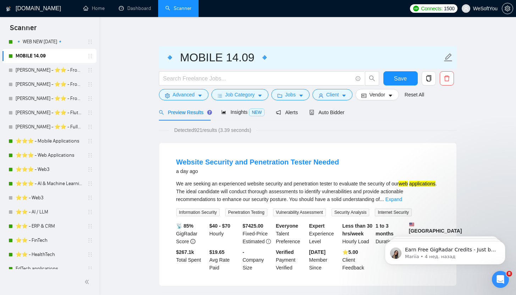
type input "🔹 MOBILE 14.09 🔹"
